Goal: Task Accomplishment & Management: Manage account settings

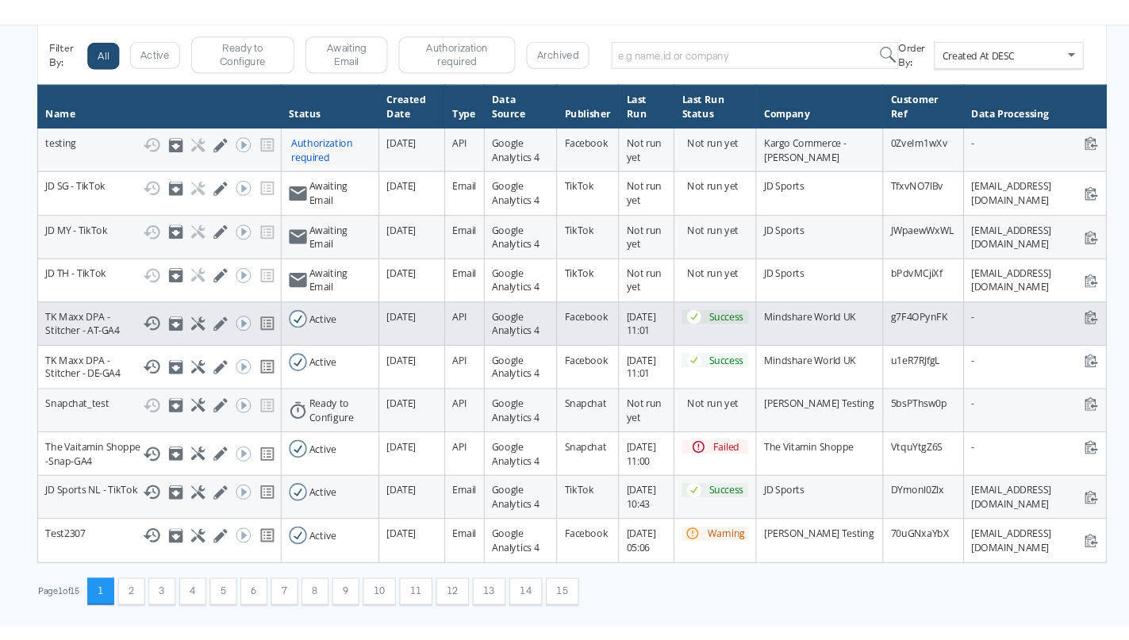
scroll to position [173, 0]
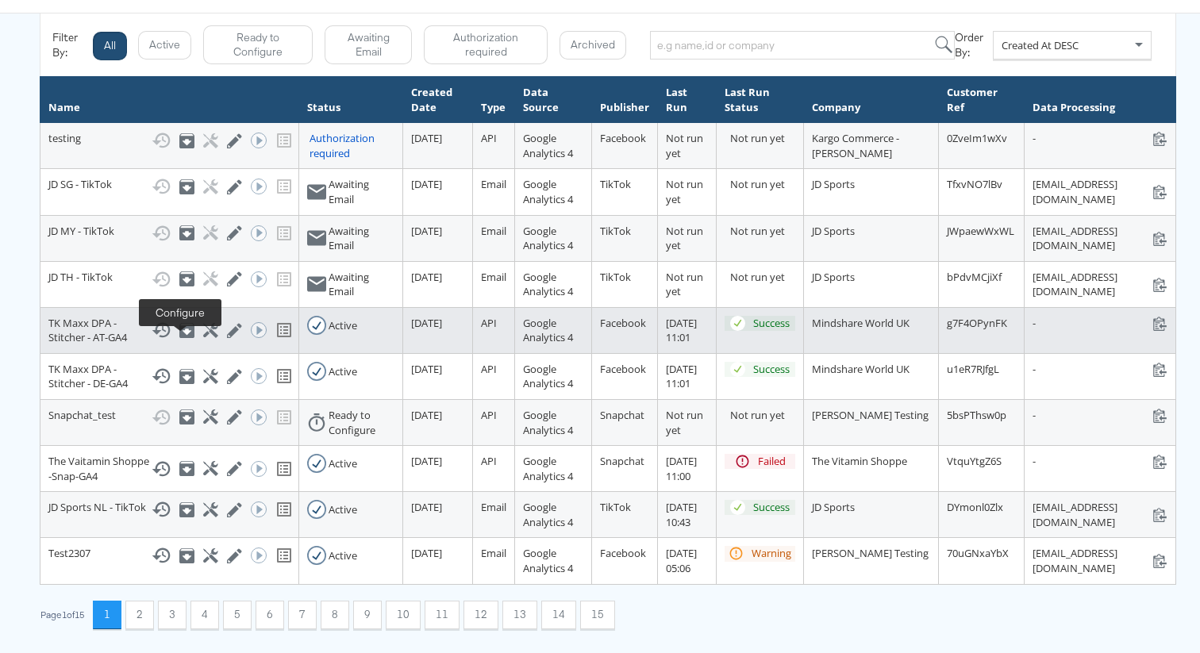
click at [203, 338] on icon at bounding box center [210, 330] width 15 height 15
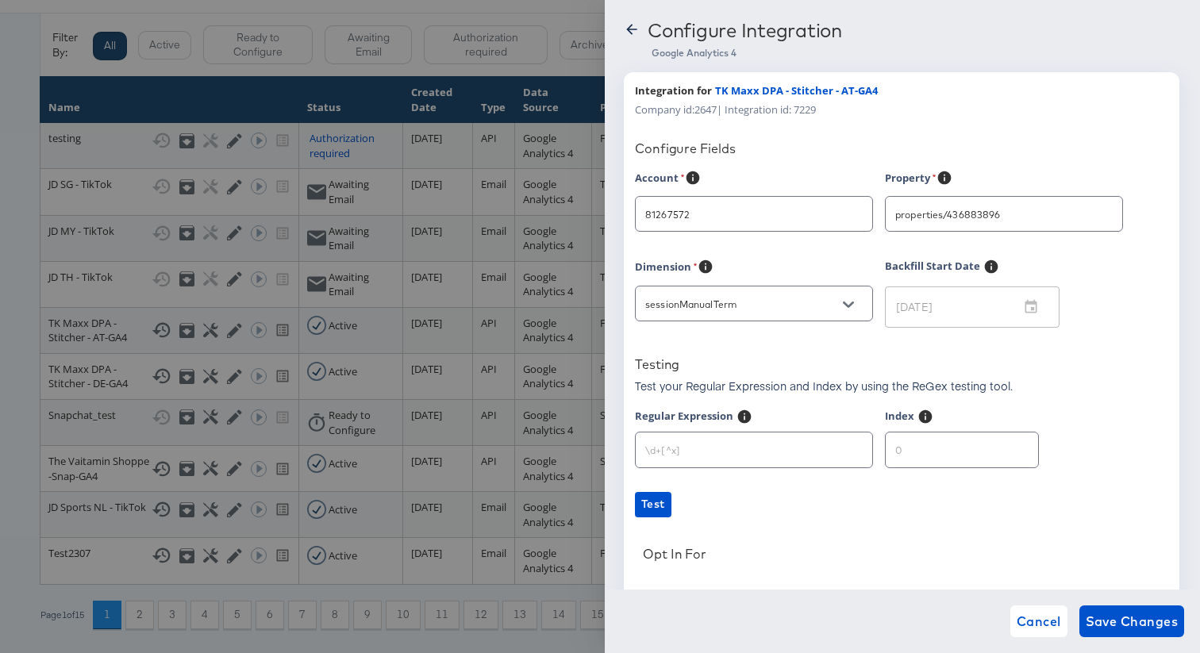
type input "TK Maxx (Hybris)"
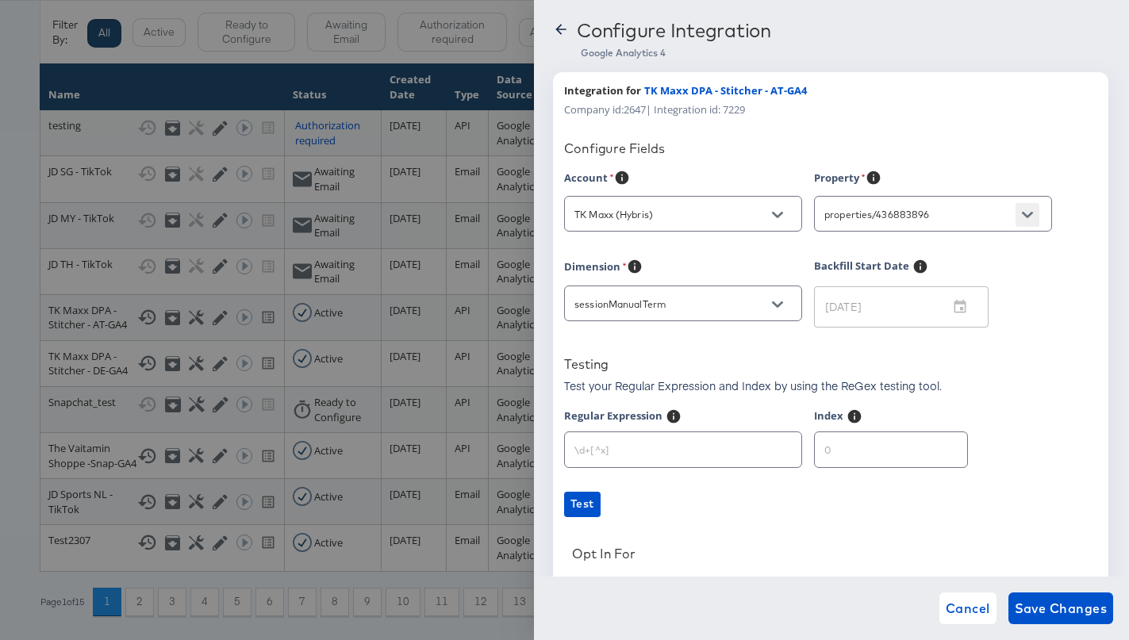
click at [1025, 225] on button "Open" at bounding box center [1028, 215] width 24 height 24
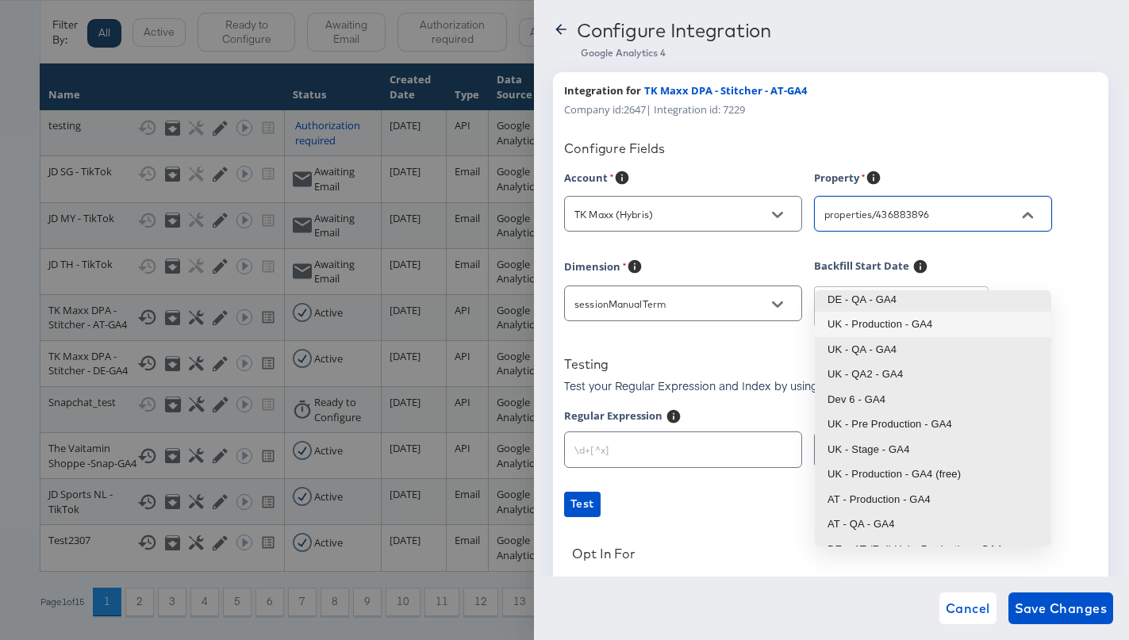
scroll to position [106, 0]
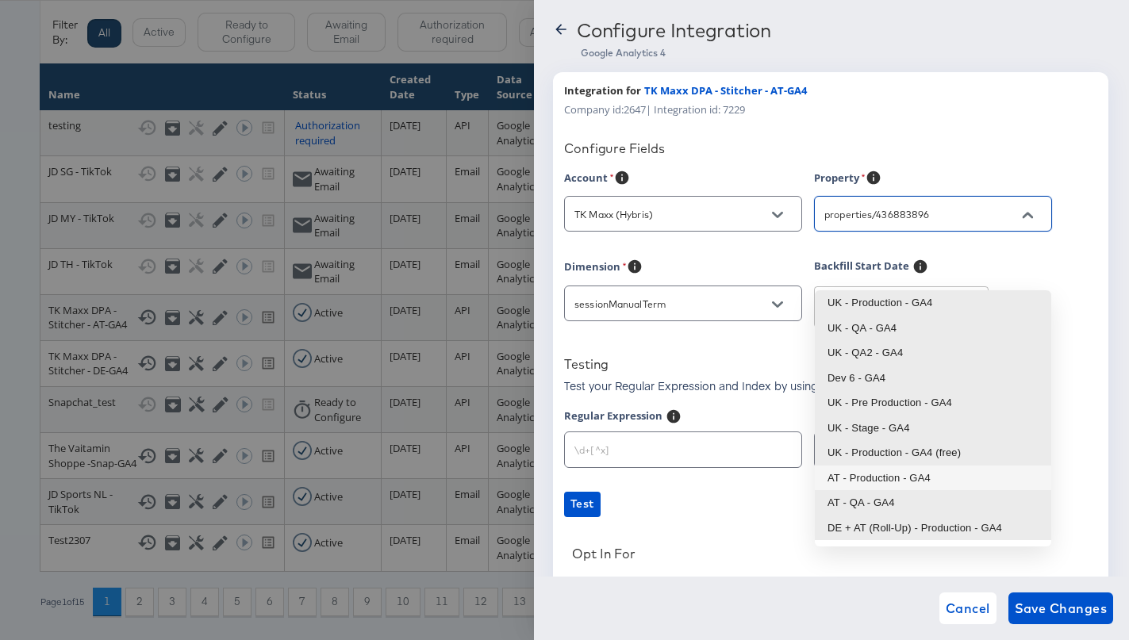
click at [929, 466] on li "AT - Production - GA4" at bounding box center [933, 478] width 236 height 25
type input "AT - Production - GA4"
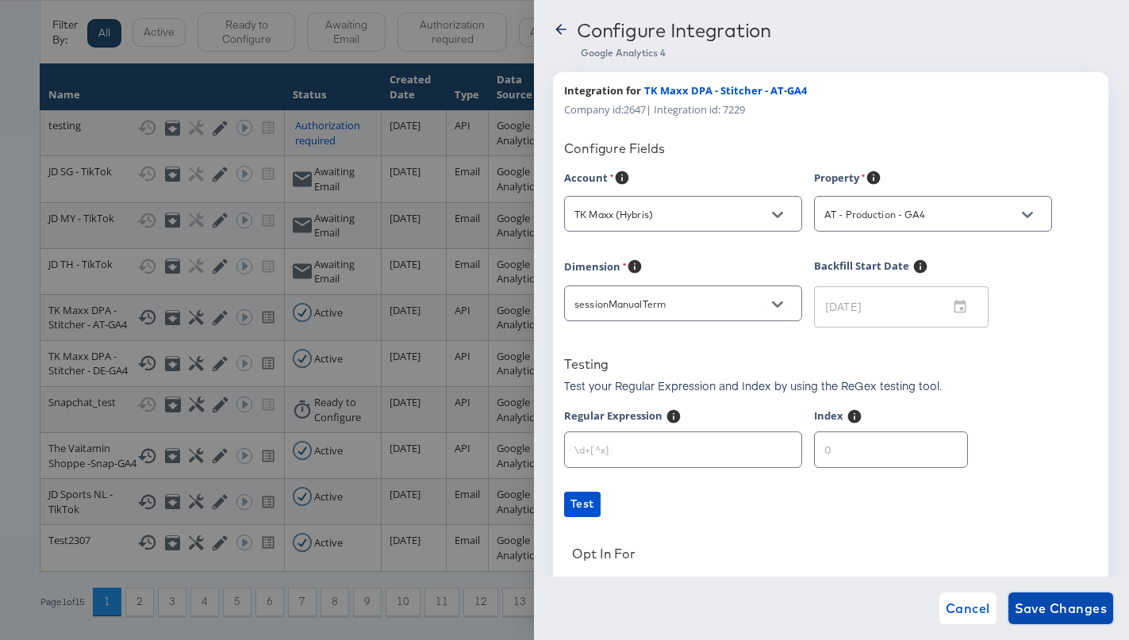
click at [1061, 606] on span "Save Changes" at bounding box center [1061, 609] width 93 height 22
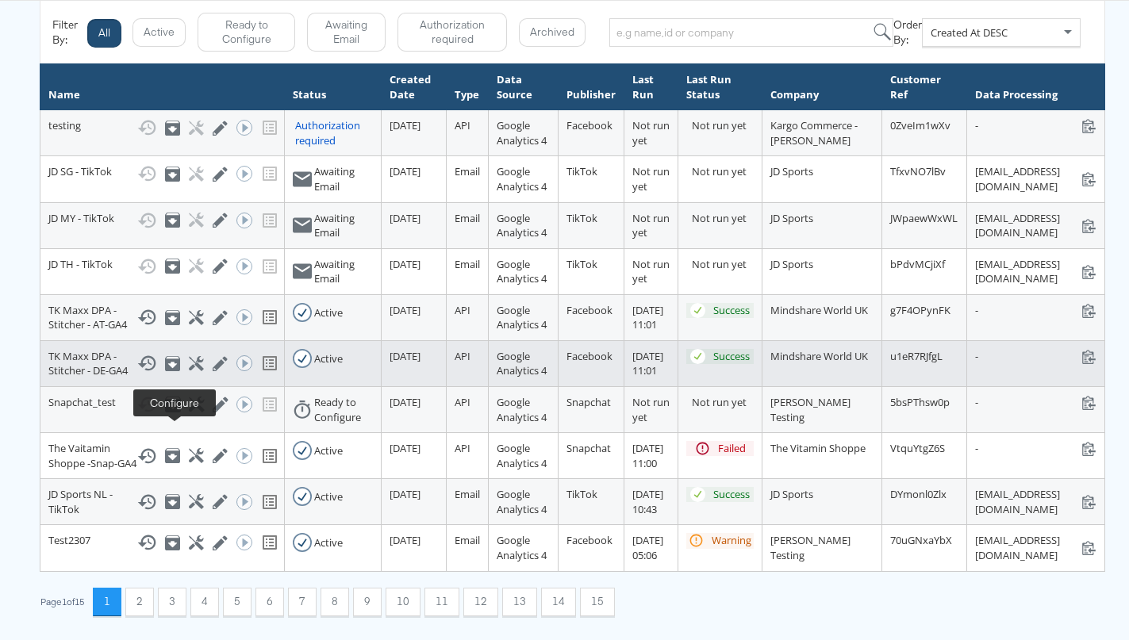
click at [189, 371] on icon at bounding box center [196, 363] width 15 height 15
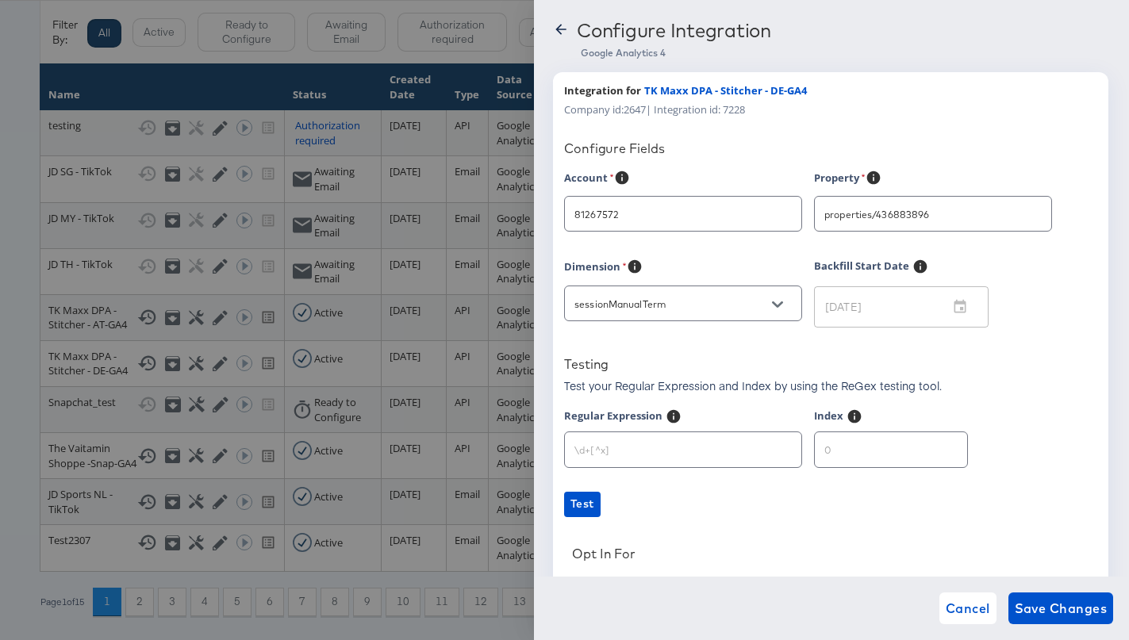
type input "TK Maxx (Hybris)"
click at [999, 222] on input "properties/436883896" at bounding box center [920, 215] width 199 height 18
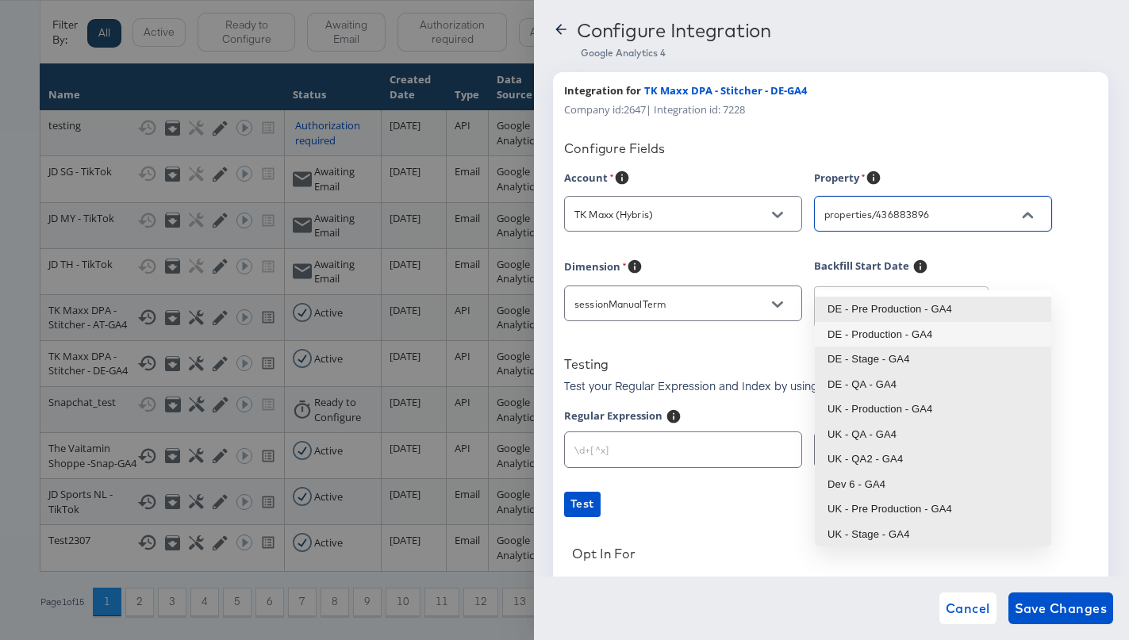
click at [924, 322] on li "DE - Production - GA4" at bounding box center [933, 334] width 236 height 25
type input "DE - Production - GA4"
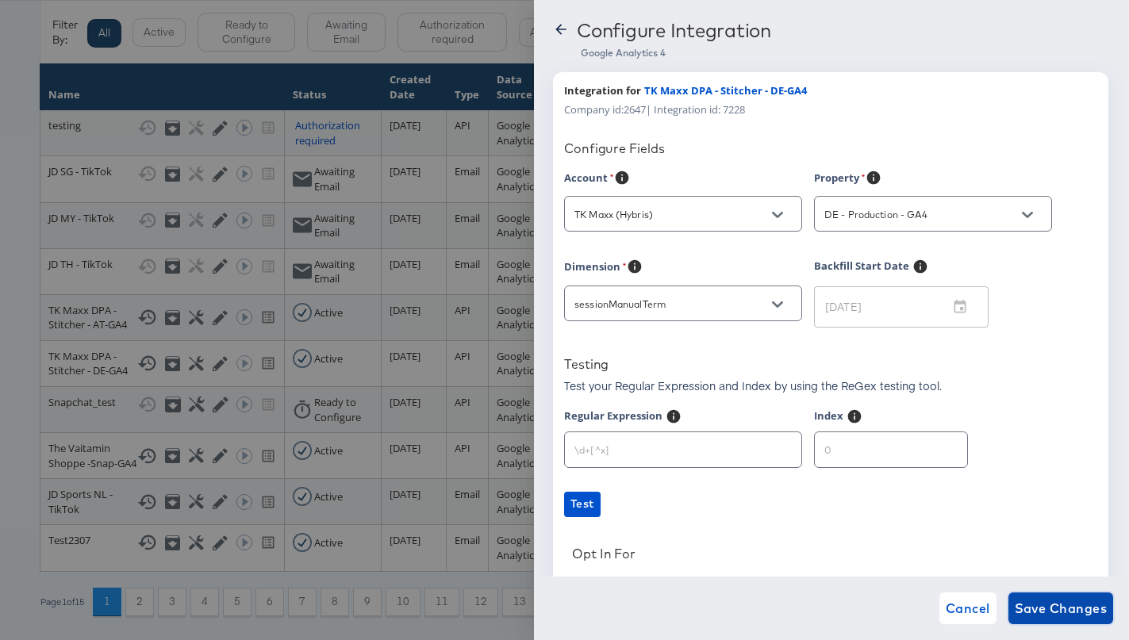
click at [1071, 617] on span "Save Changes" at bounding box center [1061, 609] width 93 height 22
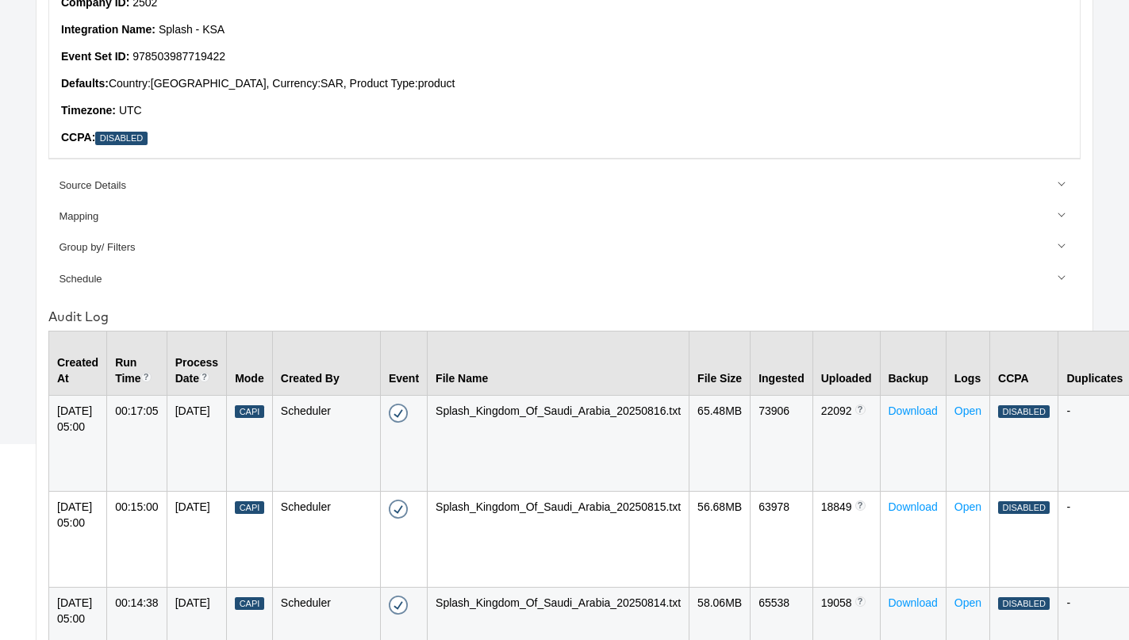
scroll to position [271, 0]
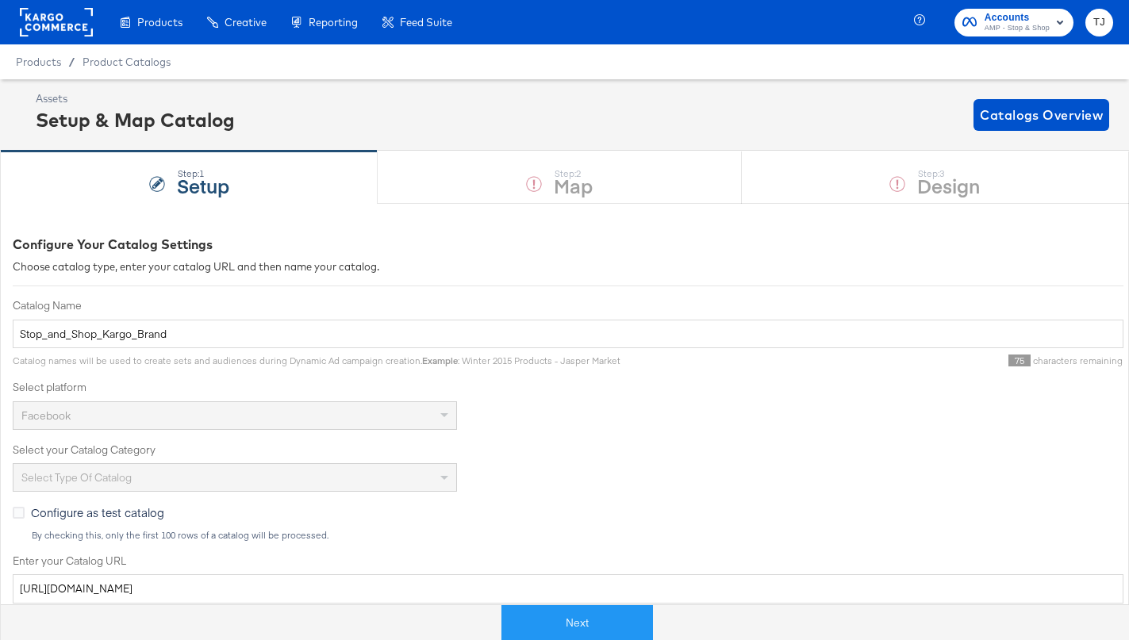
click at [46, 21] on rect at bounding box center [56, 22] width 73 height 29
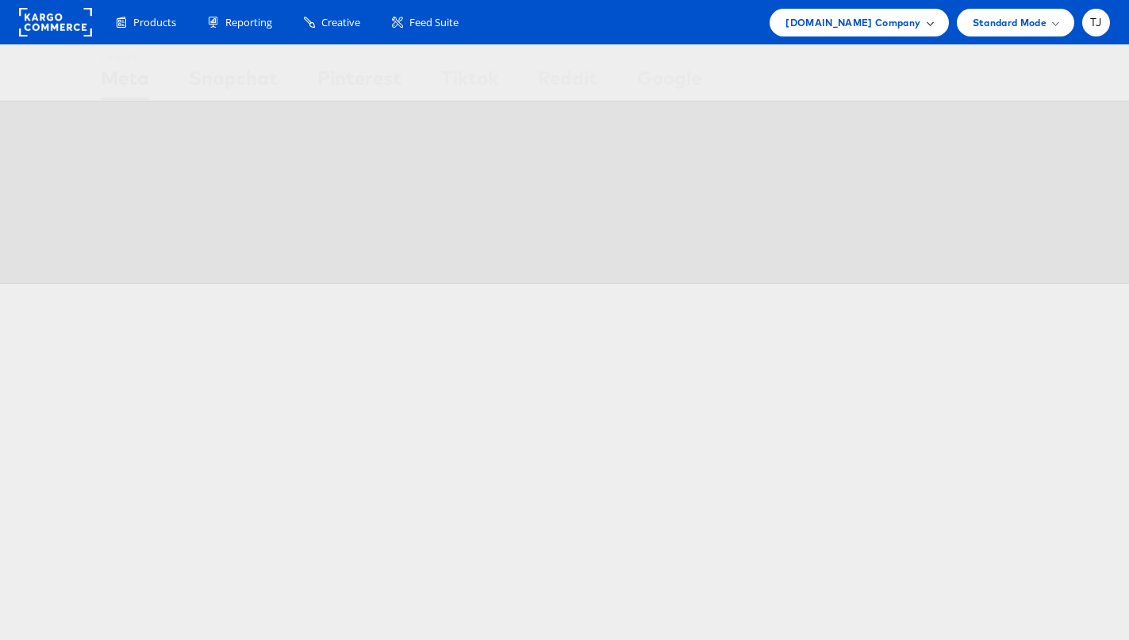
click at [922, 25] on div "Cars.com Company" at bounding box center [859, 22] width 147 height 17
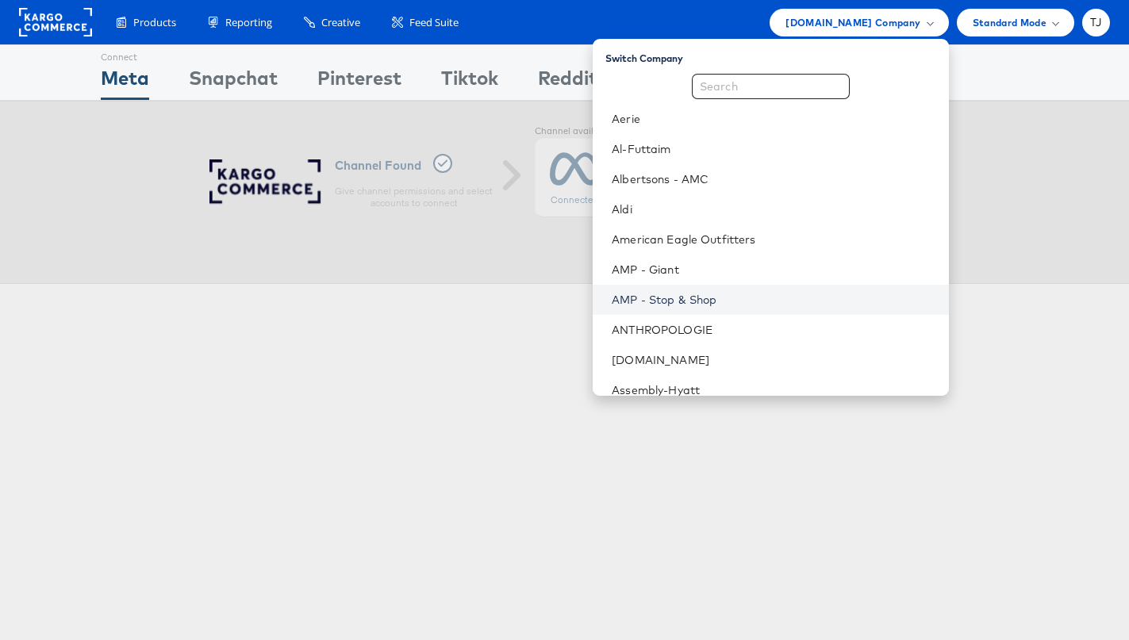
click at [799, 298] on link "AMP - Stop & Shop" at bounding box center [774, 300] width 324 height 16
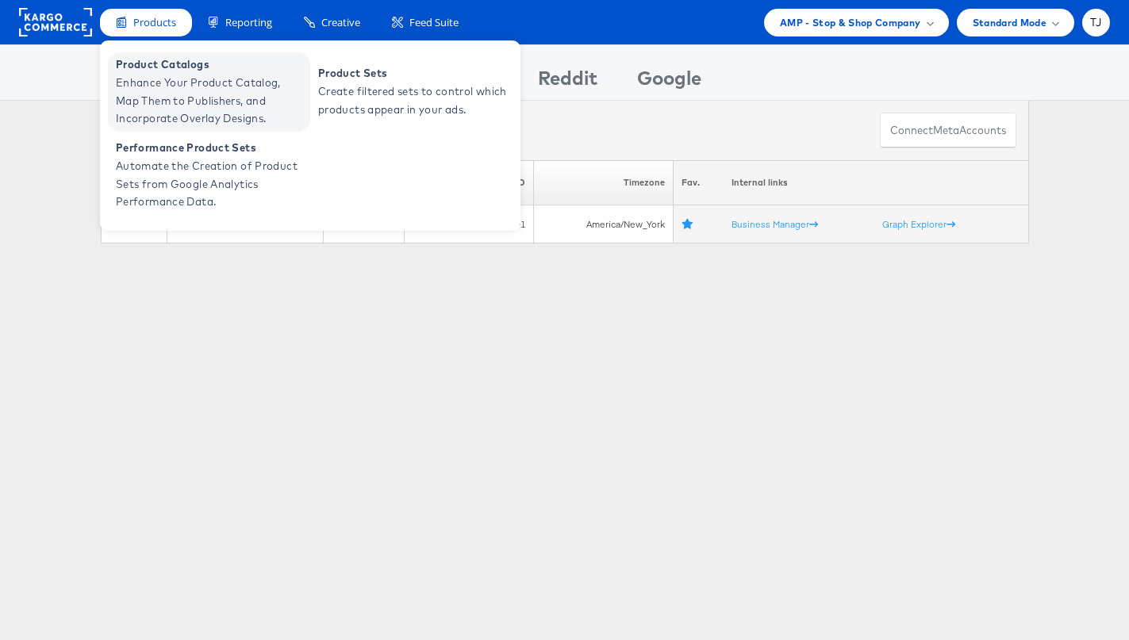
click at [155, 85] on span "Enhance Your Product Catalog, Map Them to Publishers, and Incorporate Overlay D…" at bounding box center [211, 101] width 190 height 54
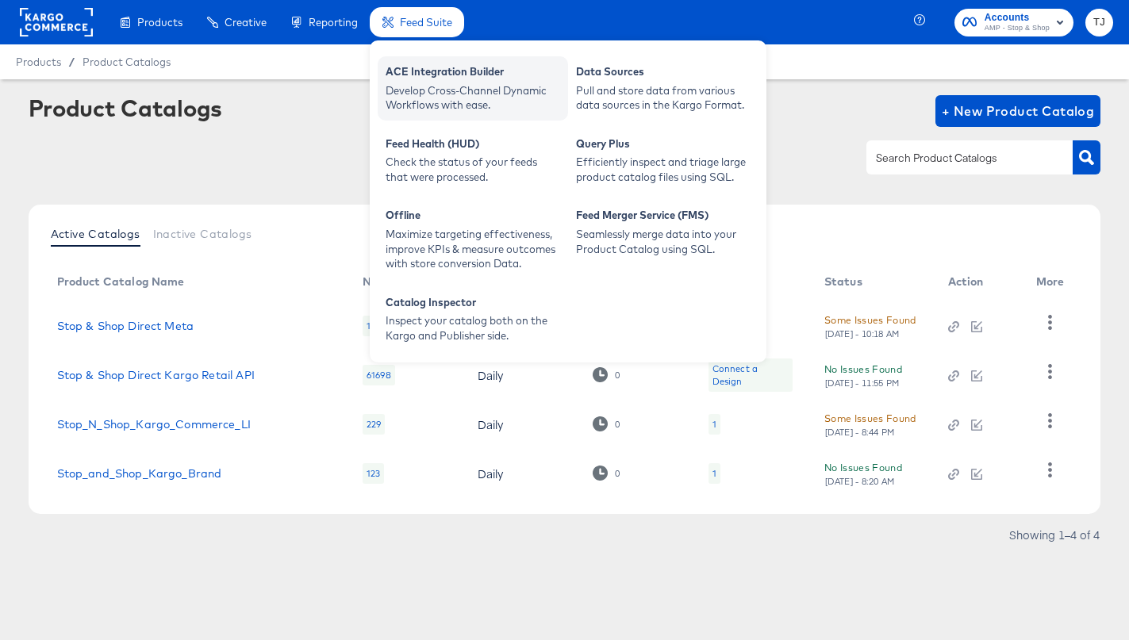
click at [425, 85] on div "Develop Cross-Channel Dynamic Workflows with ease." at bounding box center [473, 97] width 175 height 29
click at [421, 71] on div "ACE Integration Builder" at bounding box center [473, 73] width 175 height 19
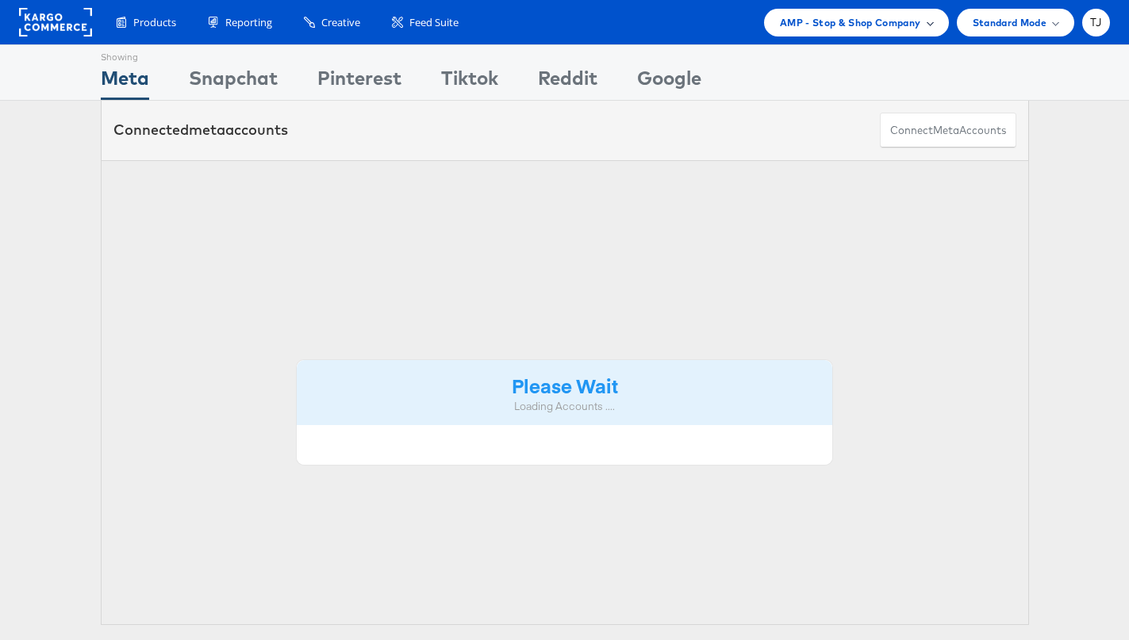
click at [928, 21] on span at bounding box center [930, 22] width 8 height 8
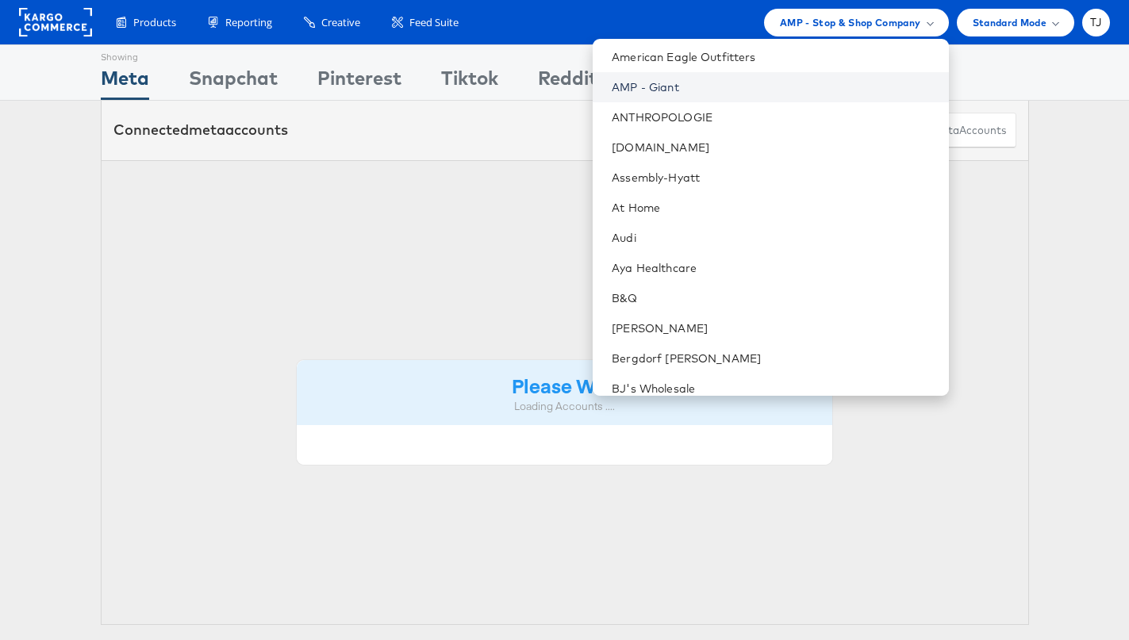
scroll to position [168, 0]
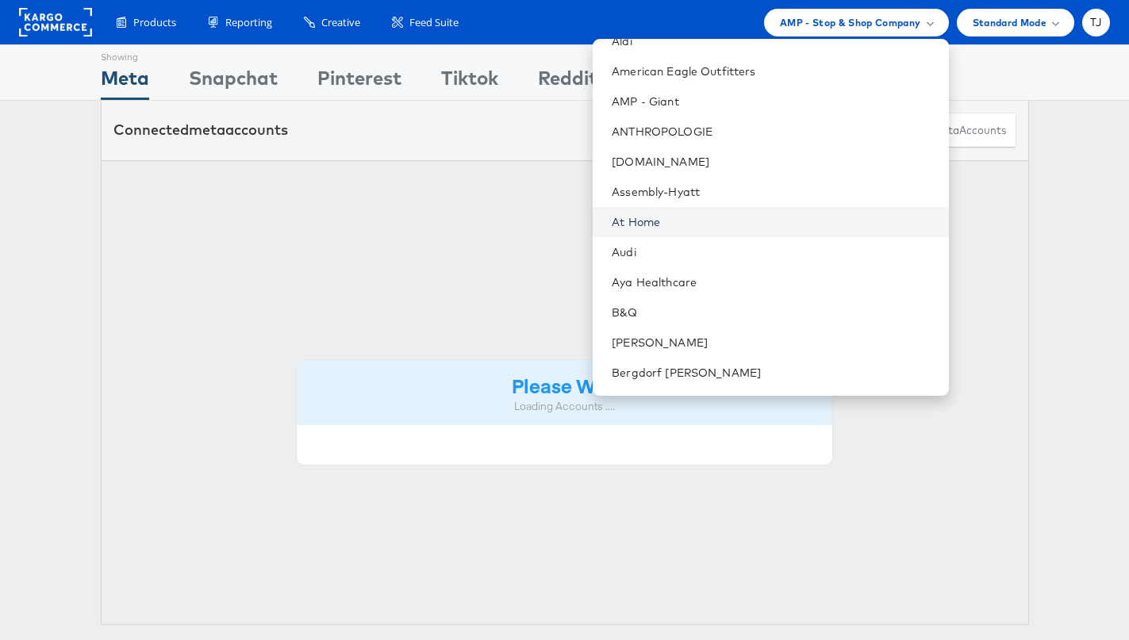
click at [756, 217] on link "At Home" at bounding box center [774, 222] width 324 height 16
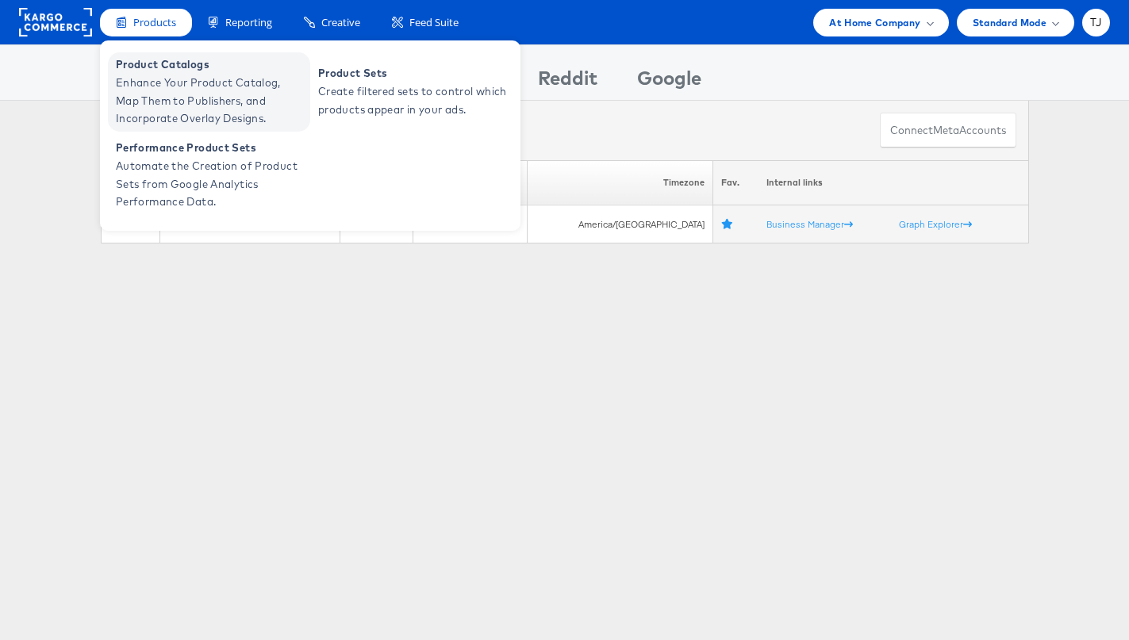
click at [168, 82] on span "Enhance Your Product Catalog, Map Them to Publishers, and Incorporate Overlay D…" at bounding box center [211, 101] width 190 height 54
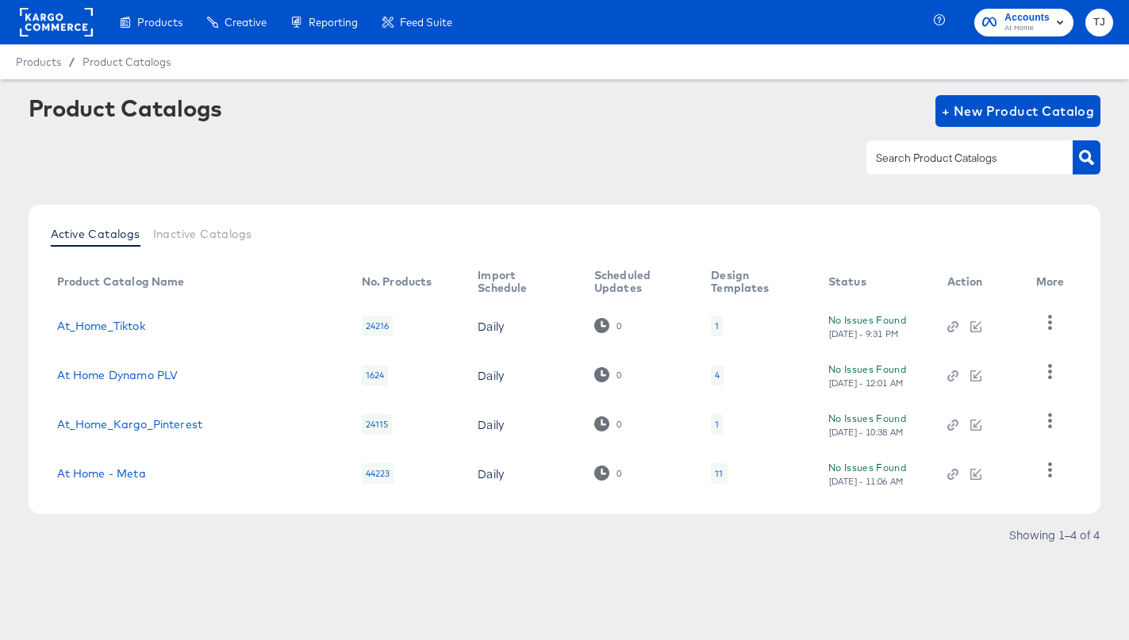
click at [109, 463] on td "At Home - Meta" at bounding box center [196, 473] width 305 height 49
click at [106, 472] on link "At Home - Meta" at bounding box center [101, 473] width 89 height 13
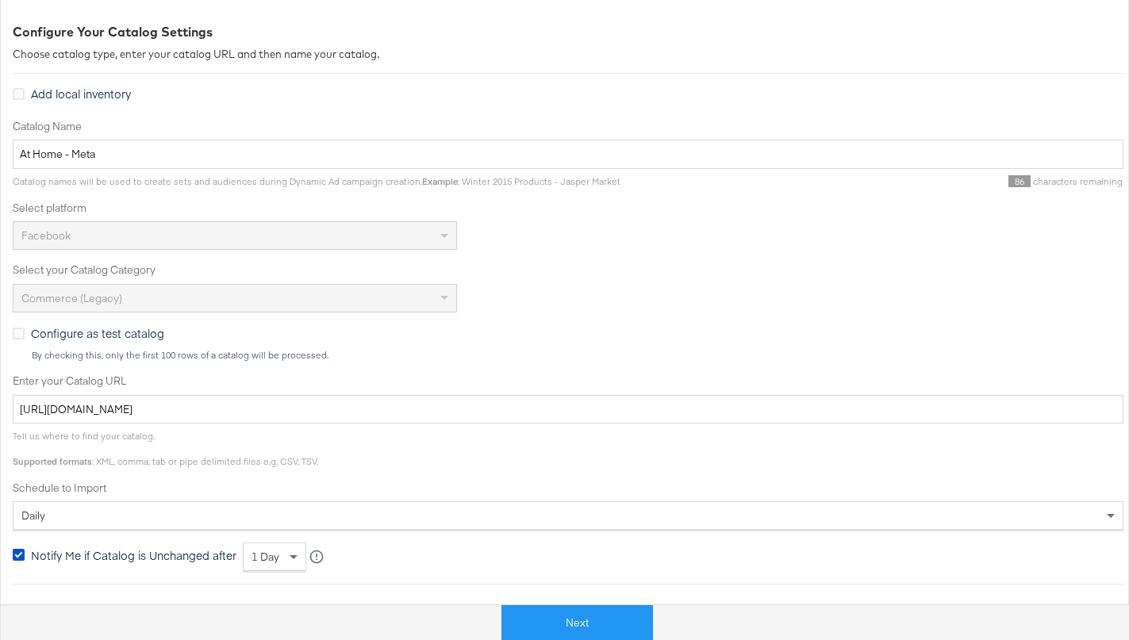
scroll to position [216, 0]
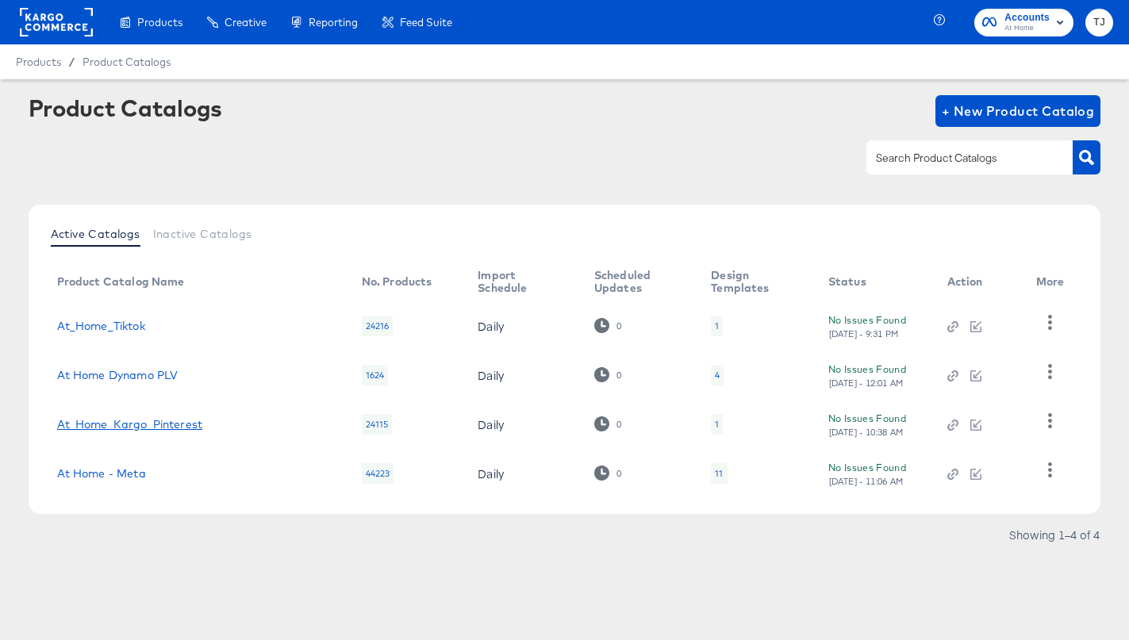
click at [98, 423] on link "At_Home_Kargo_Pinterest" at bounding box center [129, 424] width 145 height 13
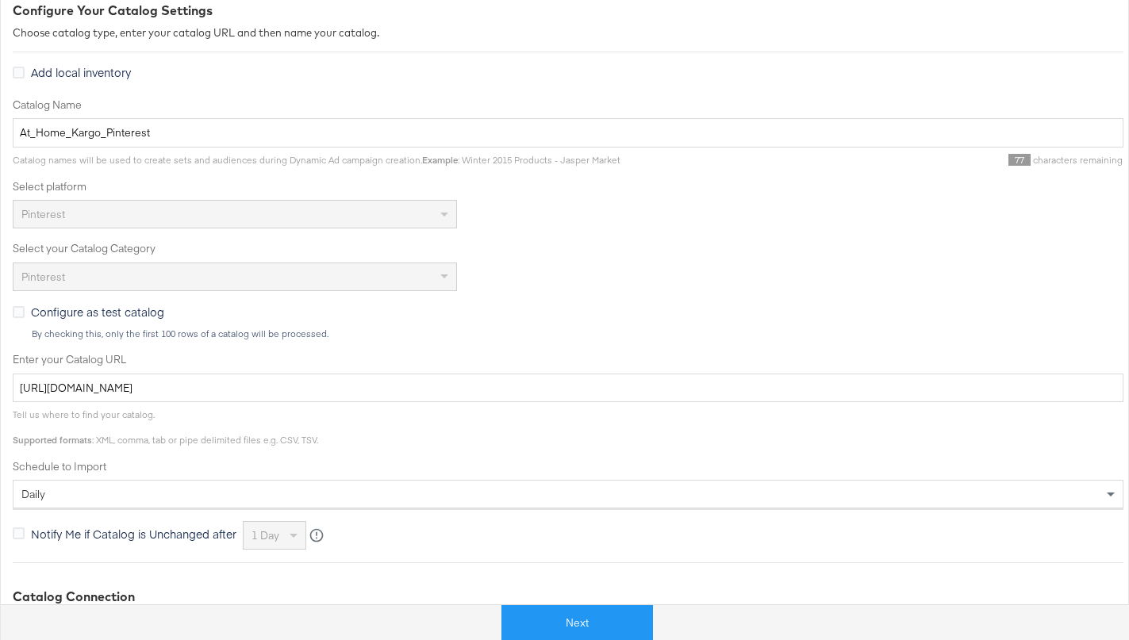
scroll to position [240, 0]
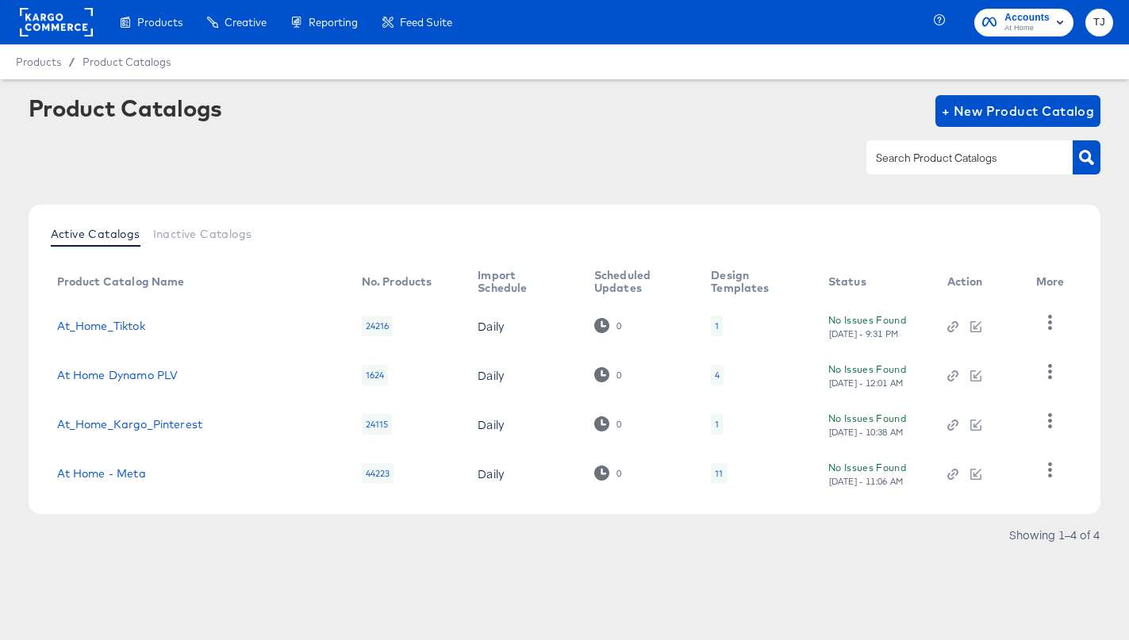
click at [110, 382] on td "At Home Dynamo PLV" at bounding box center [196, 375] width 305 height 49
click at [111, 367] on td "At Home Dynamo PLV" at bounding box center [196, 375] width 305 height 49
click at [110, 377] on link "At Home Dynamo PLV" at bounding box center [117, 375] width 121 height 13
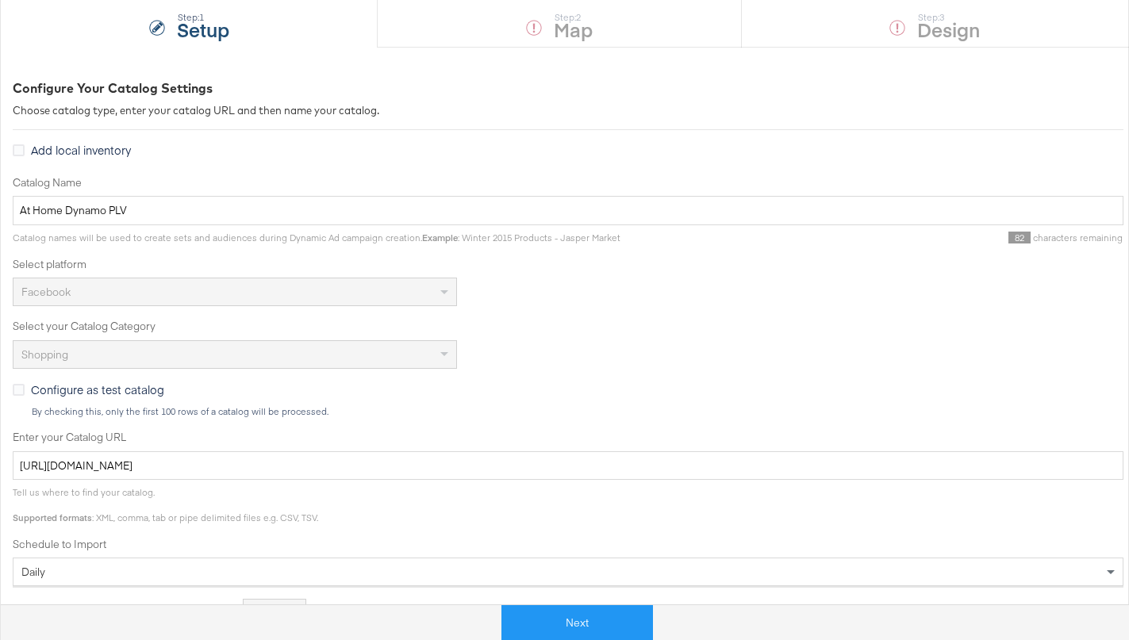
scroll to position [166, 0]
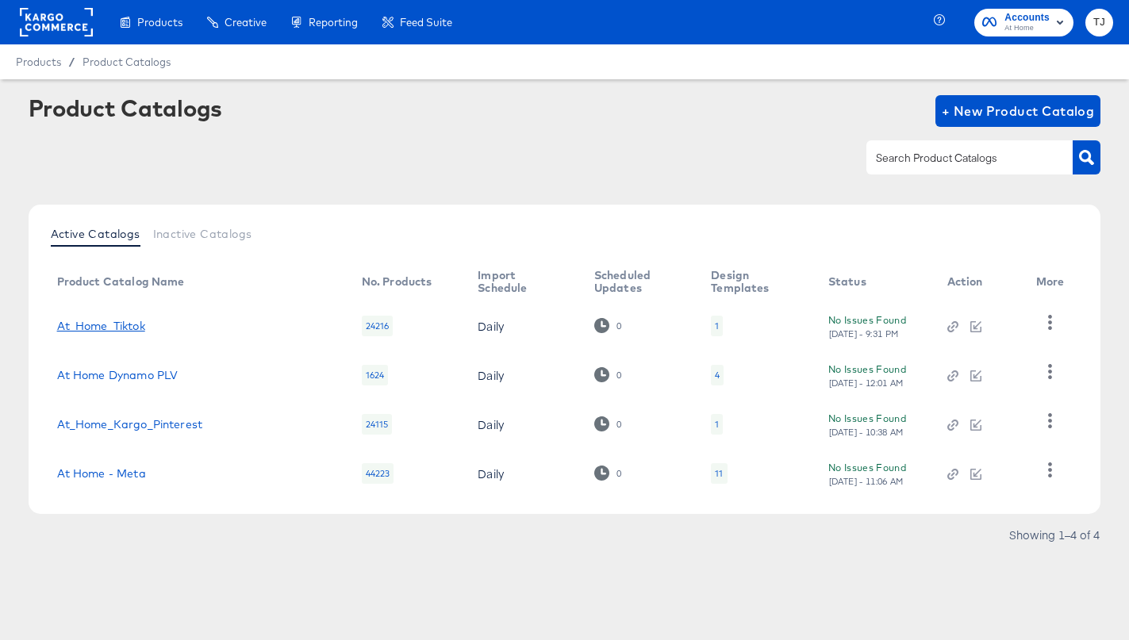
click at [108, 323] on link "At_Home_Tiktok" at bounding box center [101, 326] width 88 height 13
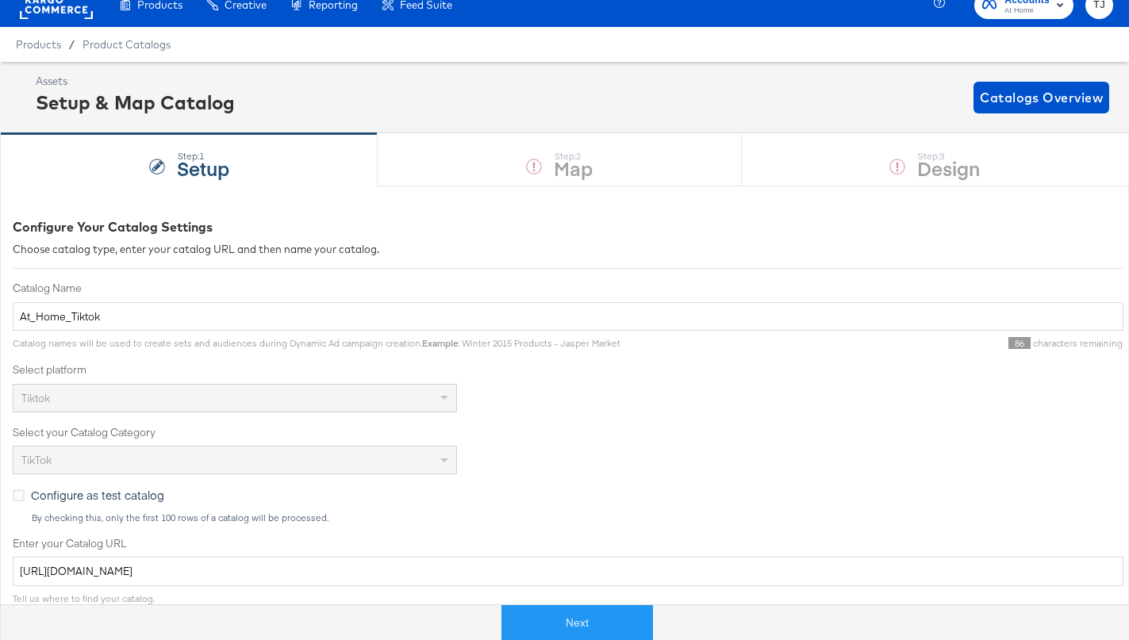
scroll to position [18, 0]
